Goal: Information Seeking & Learning: Learn about a topic

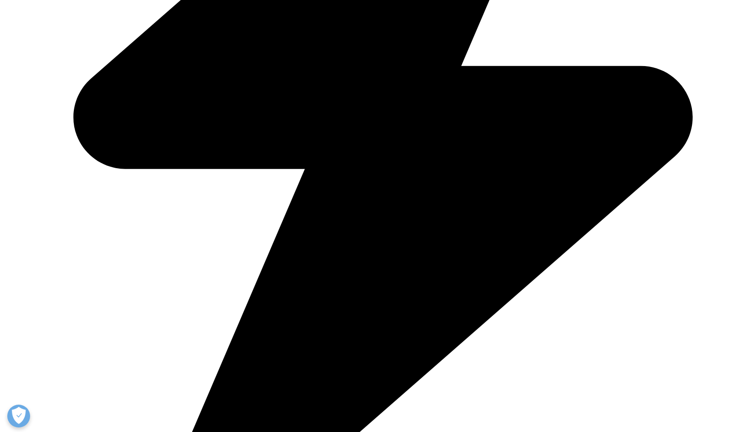
scroll to position [2787, 0]
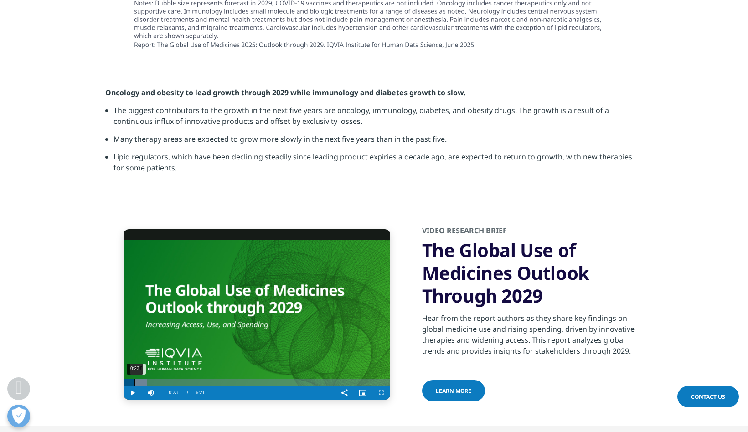
click at [134, 379] on div "0:23" at bounding box center [134, 382] width 0 height 7
click at [142, 379] on div "0:38" at bounding box center [142, 382] width 0 height 7
click at [155, 379] on div "1:06" at bounding box center [155, 382] width 0 height 7
click at [160, 379] on div "1:17" at bounding box center [160, 382] width 0 height 7
click at [172, 379] on div "1:41" at bounding box center [172, 382] width 0 height 7
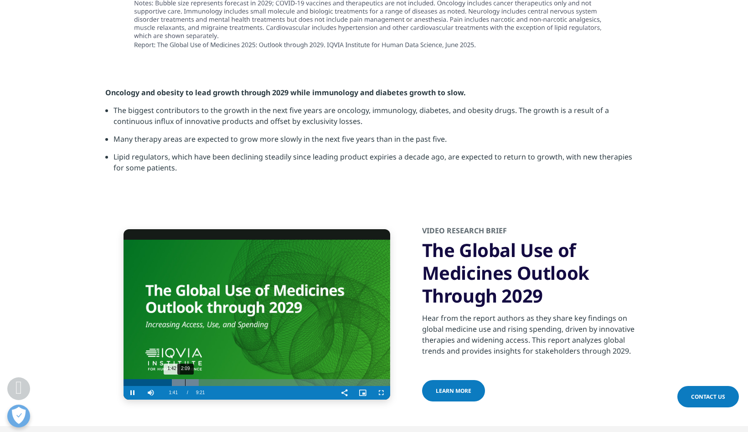
click at [185, 379] on div "2:09" at bounding box center [185, 382] width 0 height 7
click at [191, 379] on div "Loaded : 35.32% 2:22 2:10" at bounding box center [257, 382] width 267 height 7
click at [206, 379] on div "2:54" at bounding box center [206, 382] width 0 height 7
click at [218, 379] on div "Progress Bar" at bounding box center [215, 382] width 44 height 7
click at [232, 379] on div "3:48" at bounding box center [232, 382] width 0 height 7
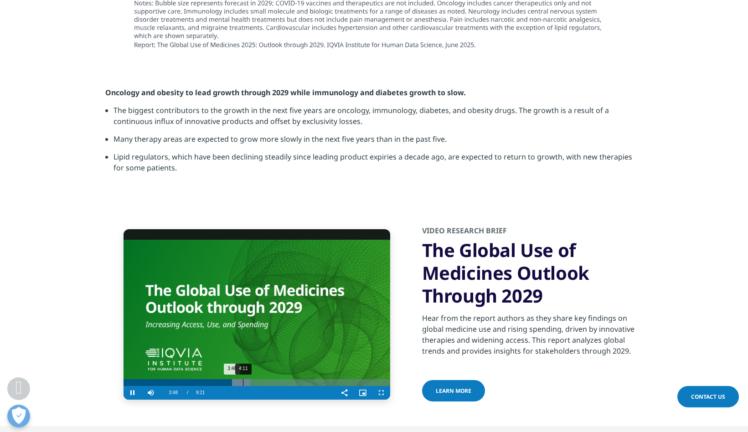
click at [243, 379] on div "4:11" at bounding box center [243, 382] width 0 height 7
click at [255, 379] on div "4:36" at bounding box center [255, 382] width 0 height 7
click at [266, 379] on div "Progress Bar" at bounding box center [262, 382] width 42 height 7
click at [278, 379] on div "5:26" at bounding box center [278, 382] width 0 height 7
click at [288, 379] on div "5:45" at bounding box center [288, 382] width 0 height 7
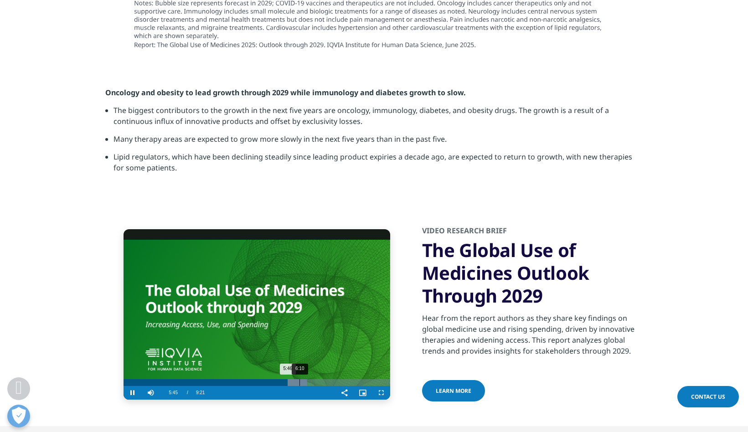
click at [299, 379] on div "6:10" at bounding box center [299, 382] width 0 height 7
click at [315, 379] on div "Progress Bar" at bounding box center [308, 382] width 45 height 7
click at [324, 379] on div "7:02" at bounding box center [324, 382] width 0 height 7
click at [340, 379] on div "7:35" at bounding box center [340, 382] width 0 height 7
click at [355, 379] on div "8:06" at bounding box center [355, 382] width 0 height 7
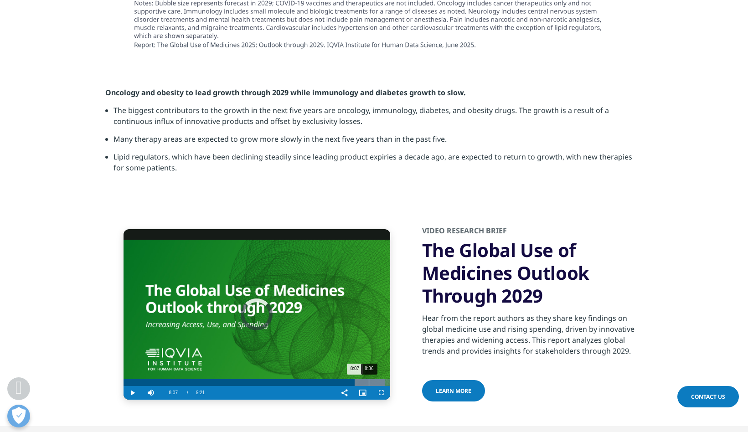
click at [369, 379] on div "8:36" at bounding box center [369, 382] width 0 height 7
click at [382, 379] on div "Progress Bar" at bounding box center [372, 382] width 35 height 7
click at [366, 379] on div "8:30" at bounding box center [366, 382] width 0 height 7
click at [352, 379] on div "8:00" at bounding box center [352, 382] width 0 height 7
click at [367, 379] on div "8:32" at bounding box center [367, 382] width 0 height 7
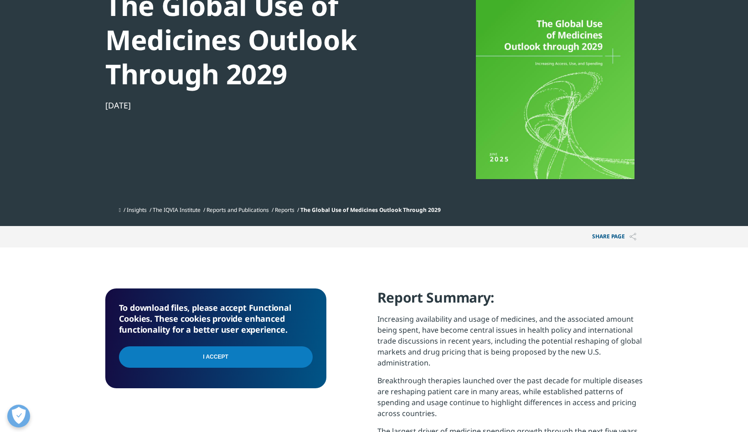
scroll to position [73, 0]
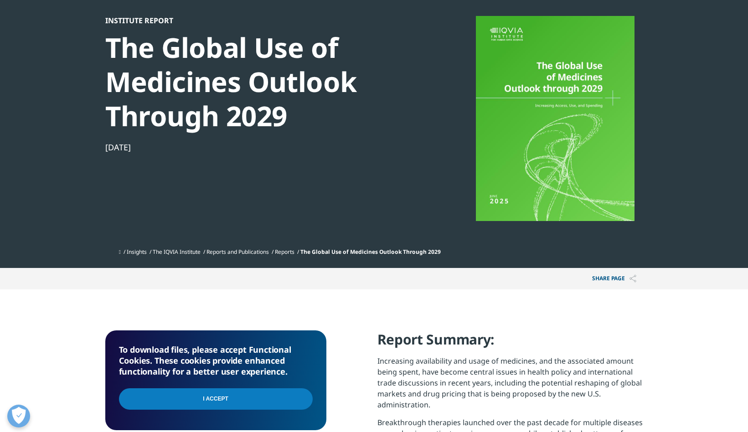
click at [255, 252] on link "Reports and Publications" at bounding box center [237, 252] width 62 height 8
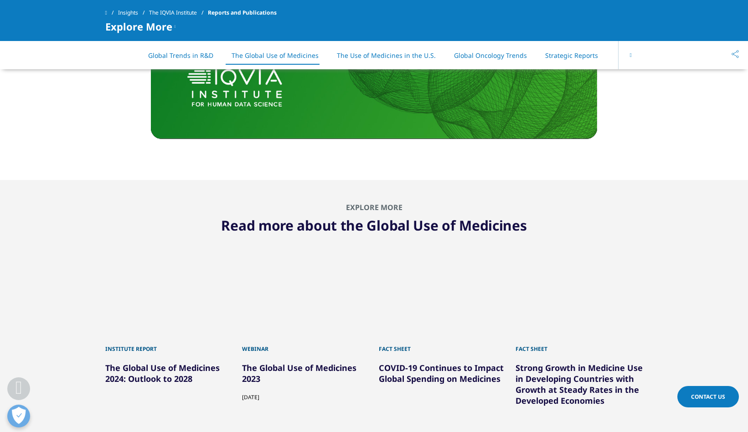
scroll to position [2492, 0]
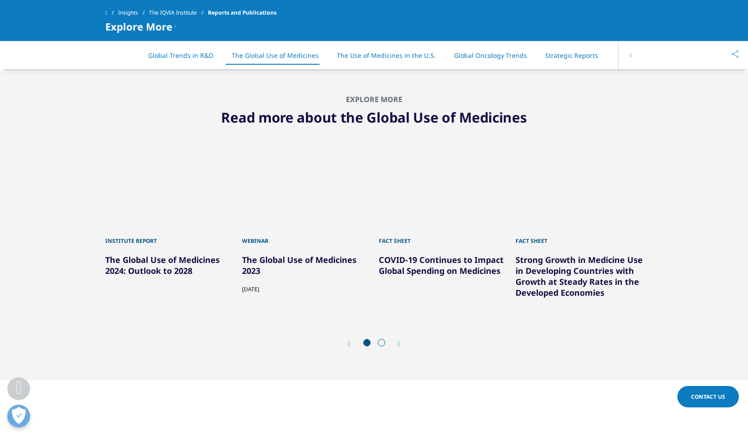
click at [381, 342] on span at bounding box center [381, 342] width 7 height 7
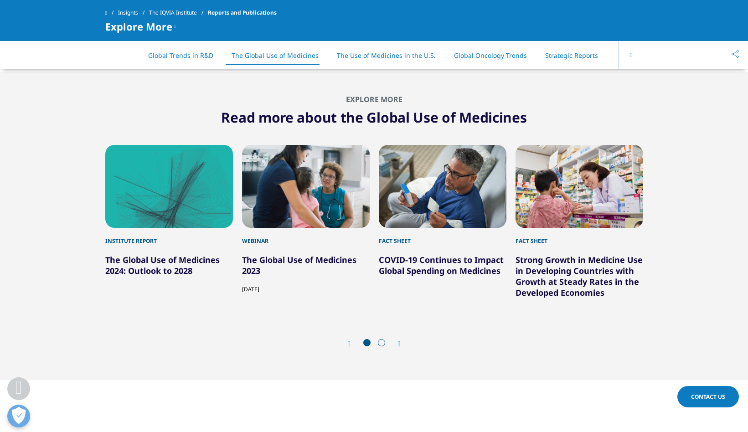
click at [398, 343] on icon "Next slide" at bounding box center [399, 343] width 3 height 7
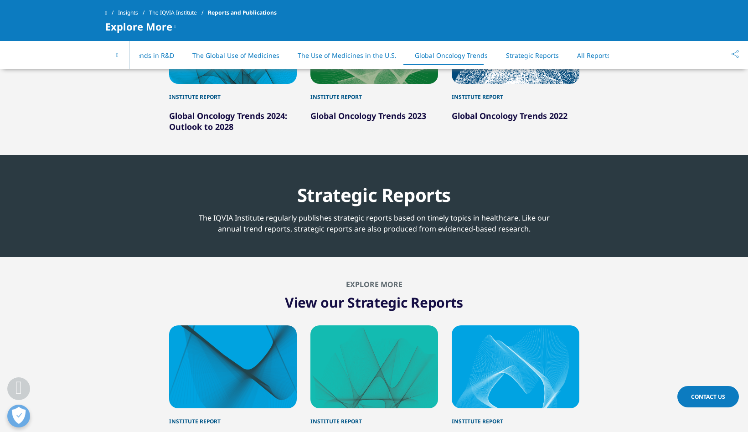
scroll to position [4237, 0]
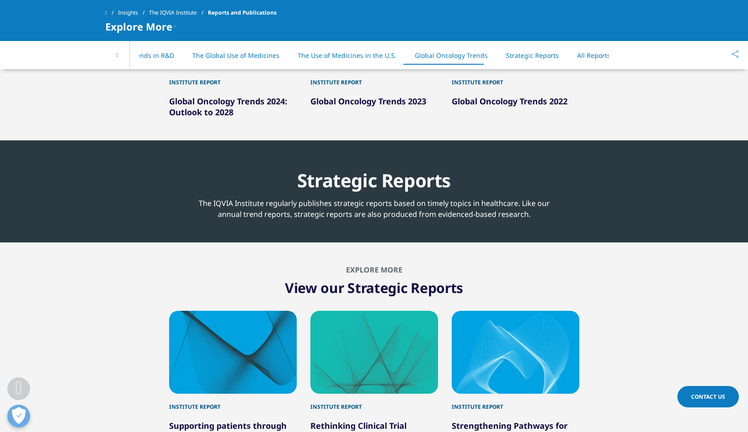
click at [523, 207] on div "The IQVIA Institute regularly publishes strategic reports based on timely topic…" at bounding box center [374, 206] width 352 height 28
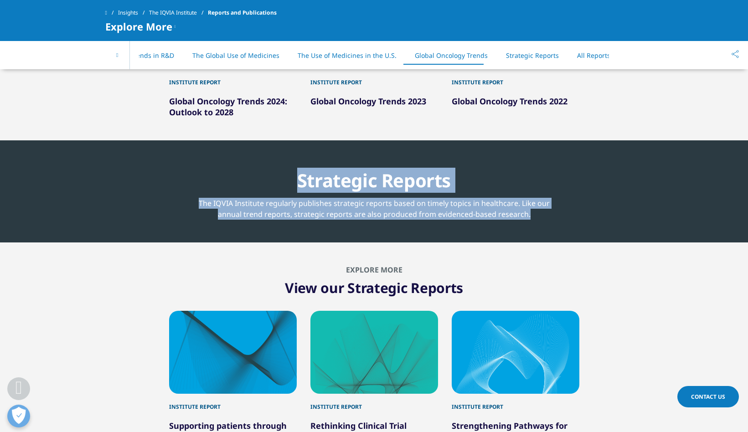
drag, startPoint x: 528, startPoint y: 203, endPoint x: 228, endPoint y: 174, distance: 301.8
click at [228, 174] on div "Strategic Reports The IQVIA Institute regularly publishes strategic reports bas…" at bounding box center [374, 191] width 352 height 57
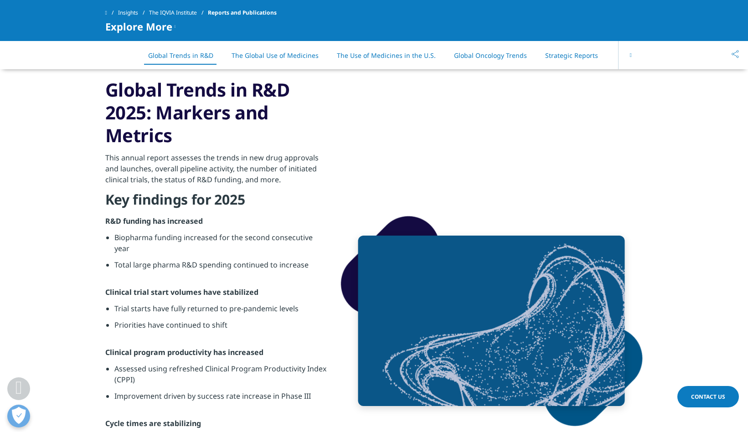
scroll to position [336, 0]
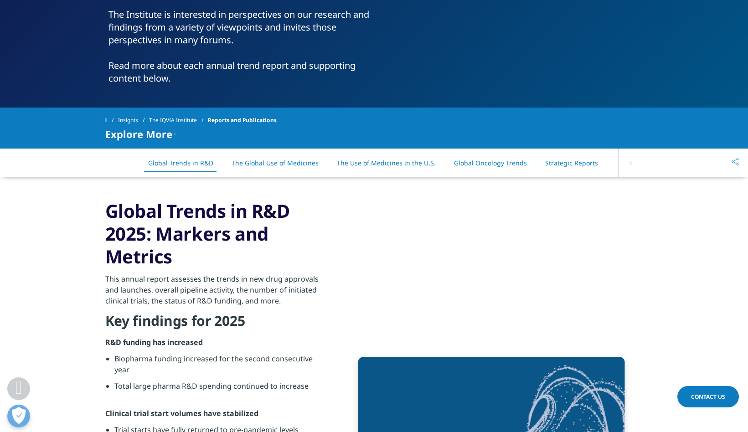
click at [298, 233] on h3 "Global Trends in R&D 2025: Markers and Metrics" at bounding box center [215, 234] width 221 height 68
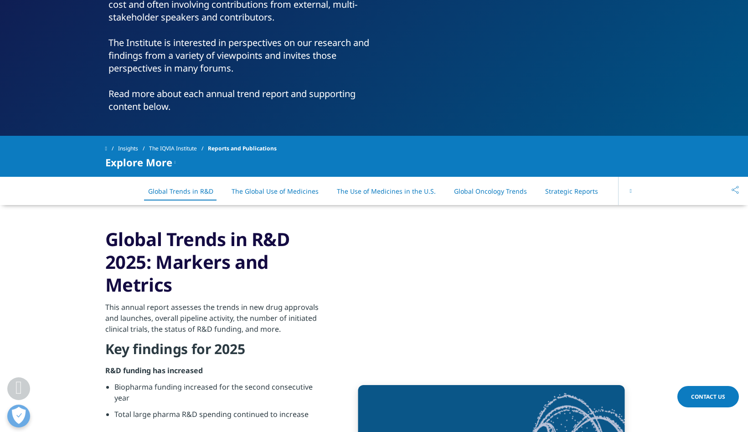
scroll to position [303, 0]
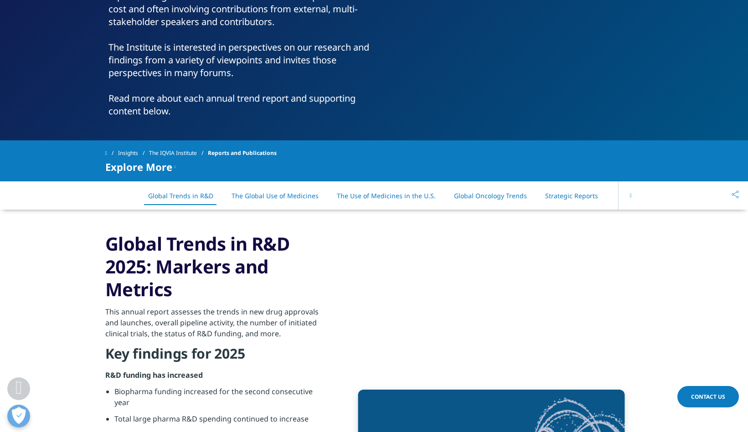
click at [626, 196] on button at bounding box center [630, 195] width 25 height 28
click at [116, 196] on icon at bounding box center [117, 195] width 2 height 5
click at [634, 198] on button at bounding box center [630, 195] width 25 height 28
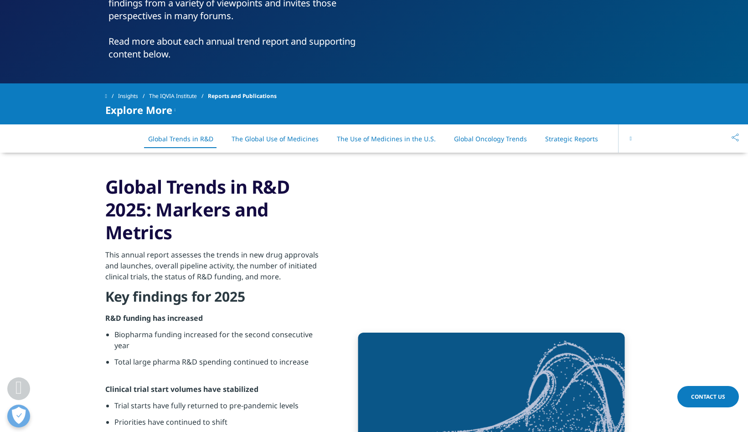
scroll to position [373, 0]
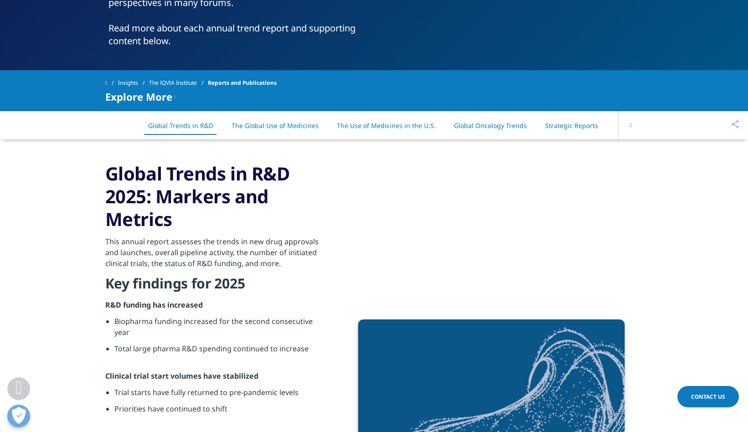
drag, startPoint x: 172, startPoint y: 223, endPoint x: 100, endPoint y: 177, distance: 85.5
click at [100, 177] on section "Global Trends in R&D 2025: Markers and Metrics This annual report assesses the …" at bounding box center [374, 404] width 748 height 531
copy h3 "Global Trends in R&D 2025: Markers and Metrics"
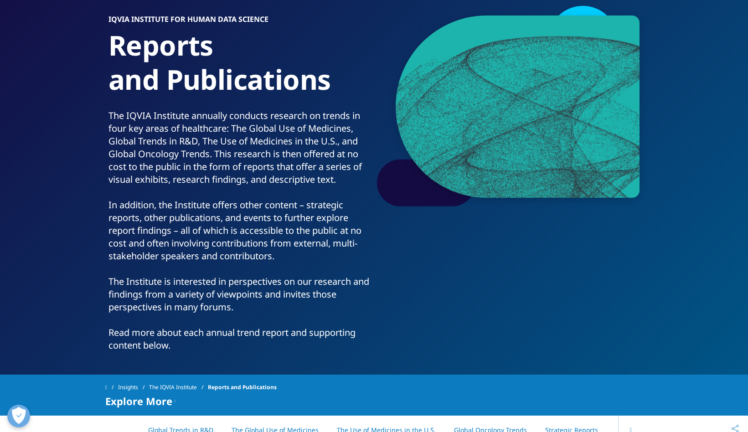
scroll to position [153, 0]
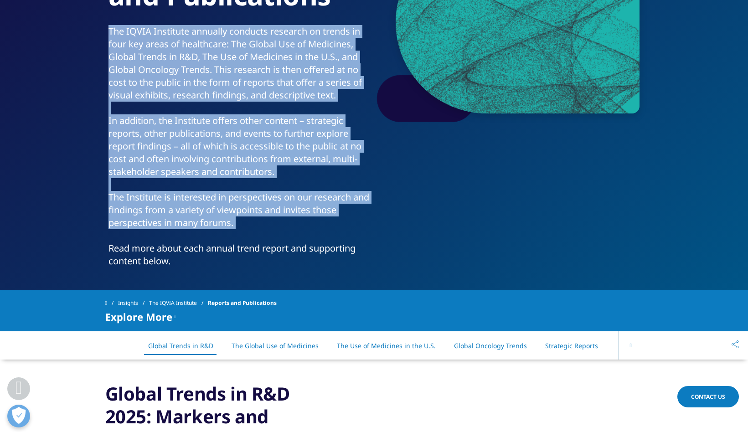
drag, startPoint x: 109, startPoint y: 31, endPoint x: 348, endPoint y: 236, distance: 314.5
click at [348, 236] on div "The IQVIA Institute annually conducts research on trends in four key areas of h…" at bounding box center [239, 146] width 262 height 242
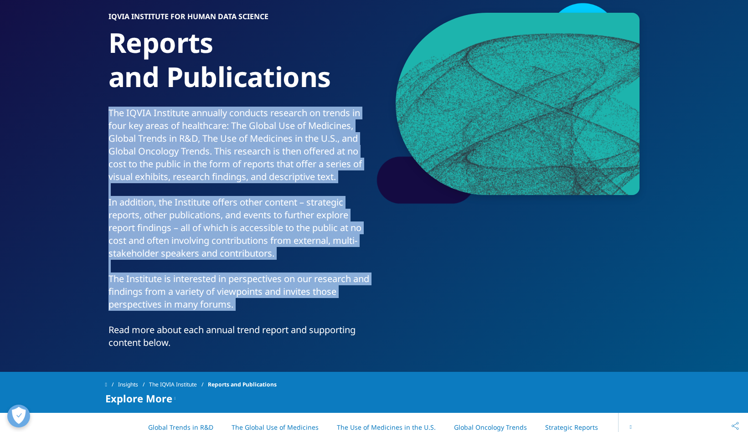
scroll to position [65, 0]
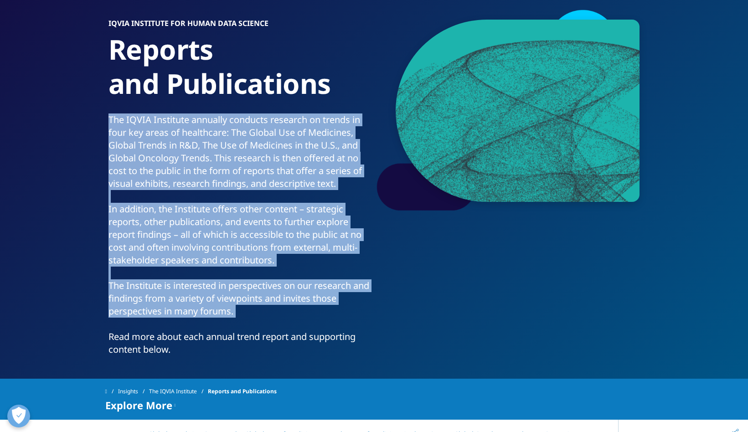
copy div "The IQVIA Institute annually conducts research on trends in four key areas of h…"
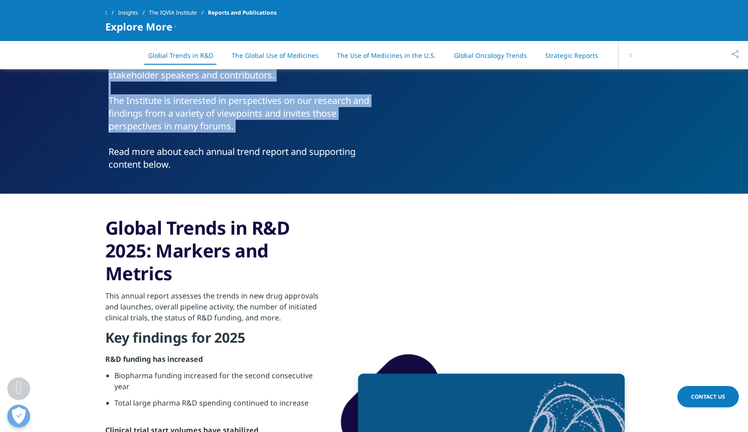
scroll to position [73, 0]
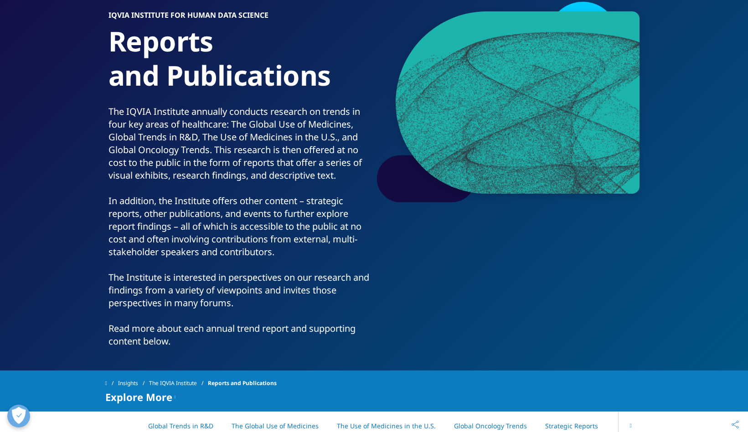
click at [248, 196] on div "The IQVIA Institute annually conducts research on trends in four key areas of h…" at bounding box center [239, 226] width 262 height 242
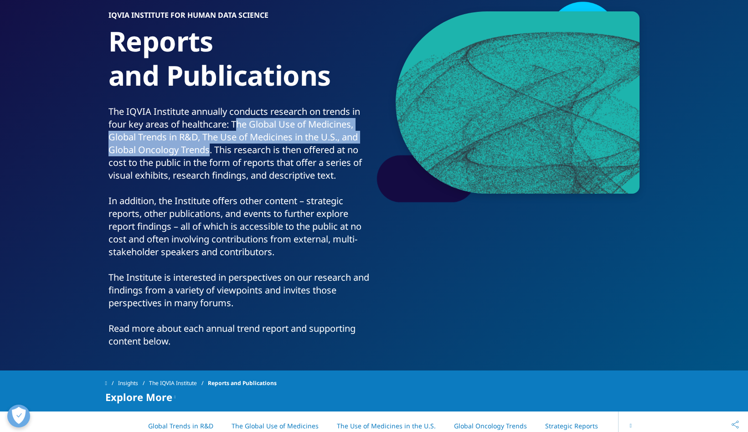
drag, startPoint x: 235, startPoint y: 125, endPoint x: 211, endPoint y: 148, distance: 33.2
click at [211, 148] on div "The IQVIA Institute annually conducts research on trends in four key areas of h…" at bounding box center [239, 226] width 262 height 242
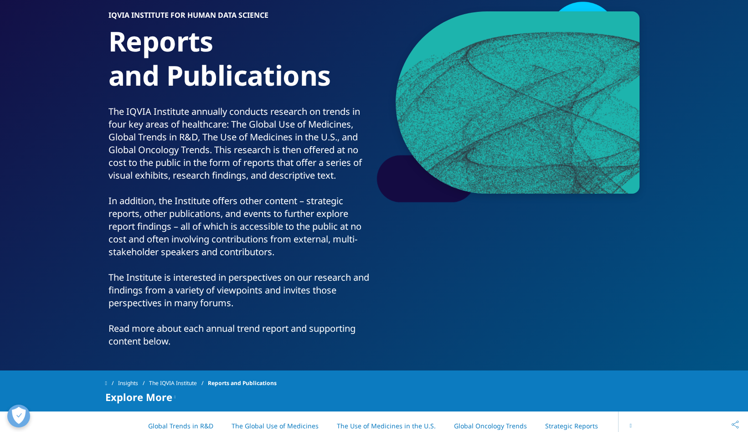
click at [213, 162] on div "The IQVIA Institute annually conducts research on trends in four key areas of h…" at bounding box center [239, 226] width 262 height 242
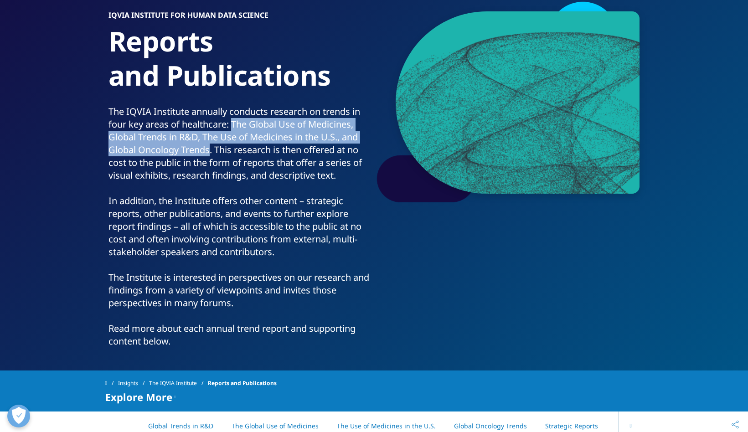
drag, startPoint x: 210, startPoint y: 152, endPoint x: 232, endPoint y: 124, distance: 36.3
click at [232, 124] on div "The IQVIA Institute annually conducts research on trends in four key areas of h…" at bounding box center [239, 226] width 262 height 242
copy div "The Global Use of Medicines, Global Trends in R&D, The Use of Medicines in the …"
